Goal: Task Accomplishment & Management: Manage account settings

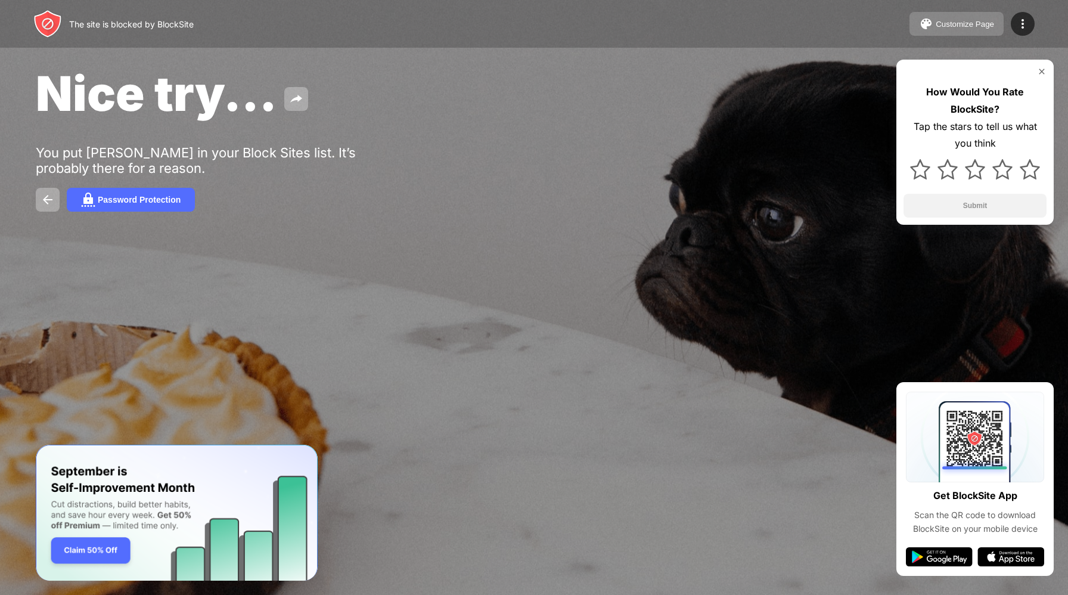
click at [928, 24] on img at bounding box center [926, 24] width 14 height 14
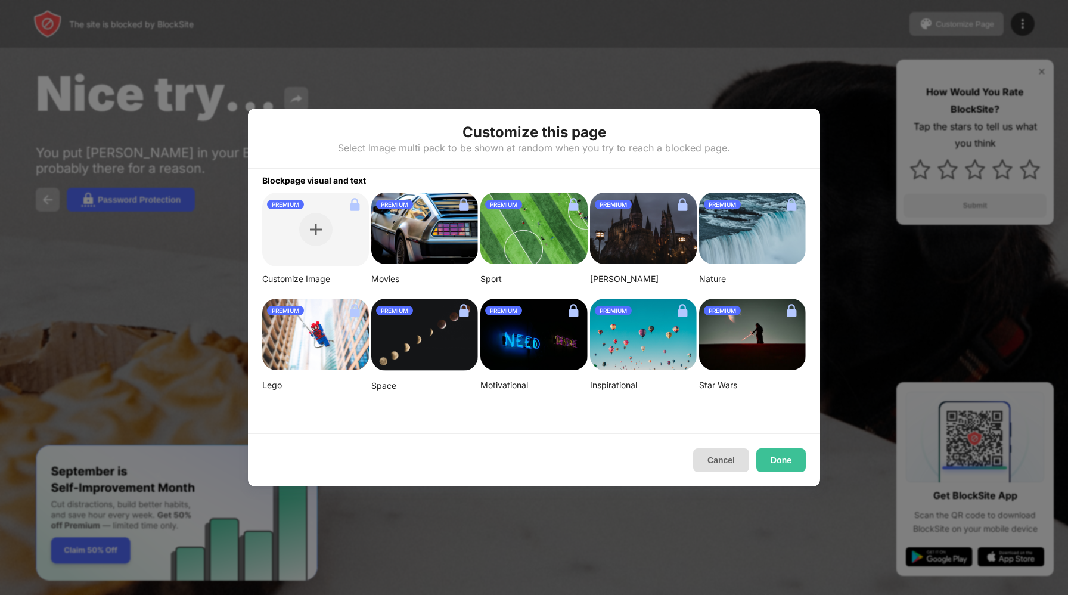
click at [719, 456] on button "Cancel" at bounding box center [721, 460] width 56 height 24
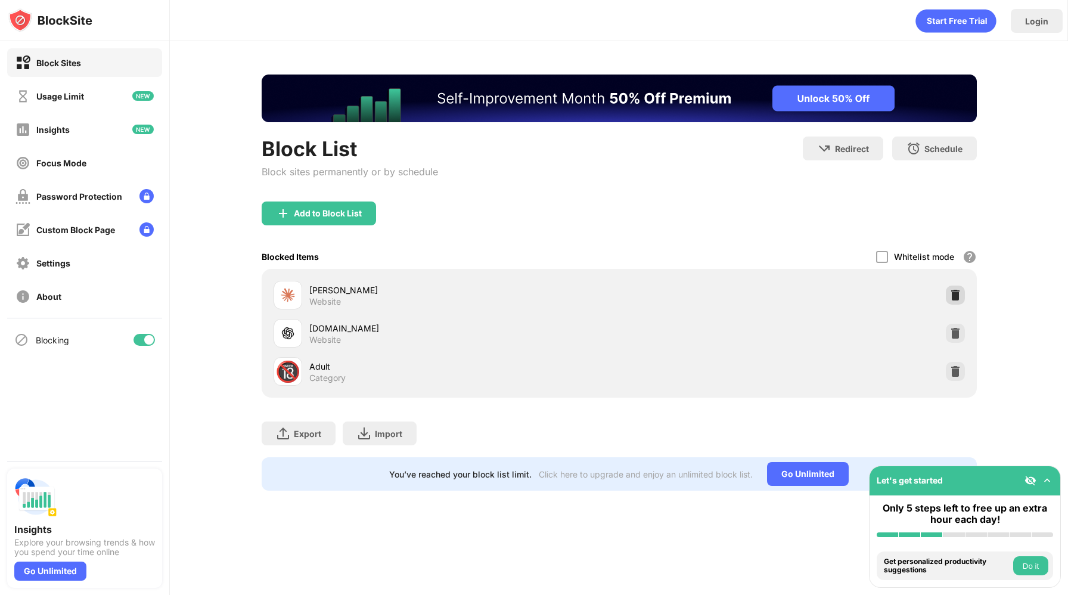
click at [841, 294] on img at bounding box center [955, 295] width 12 height 12
